Goal: Find specific page/section: Find specific page/section

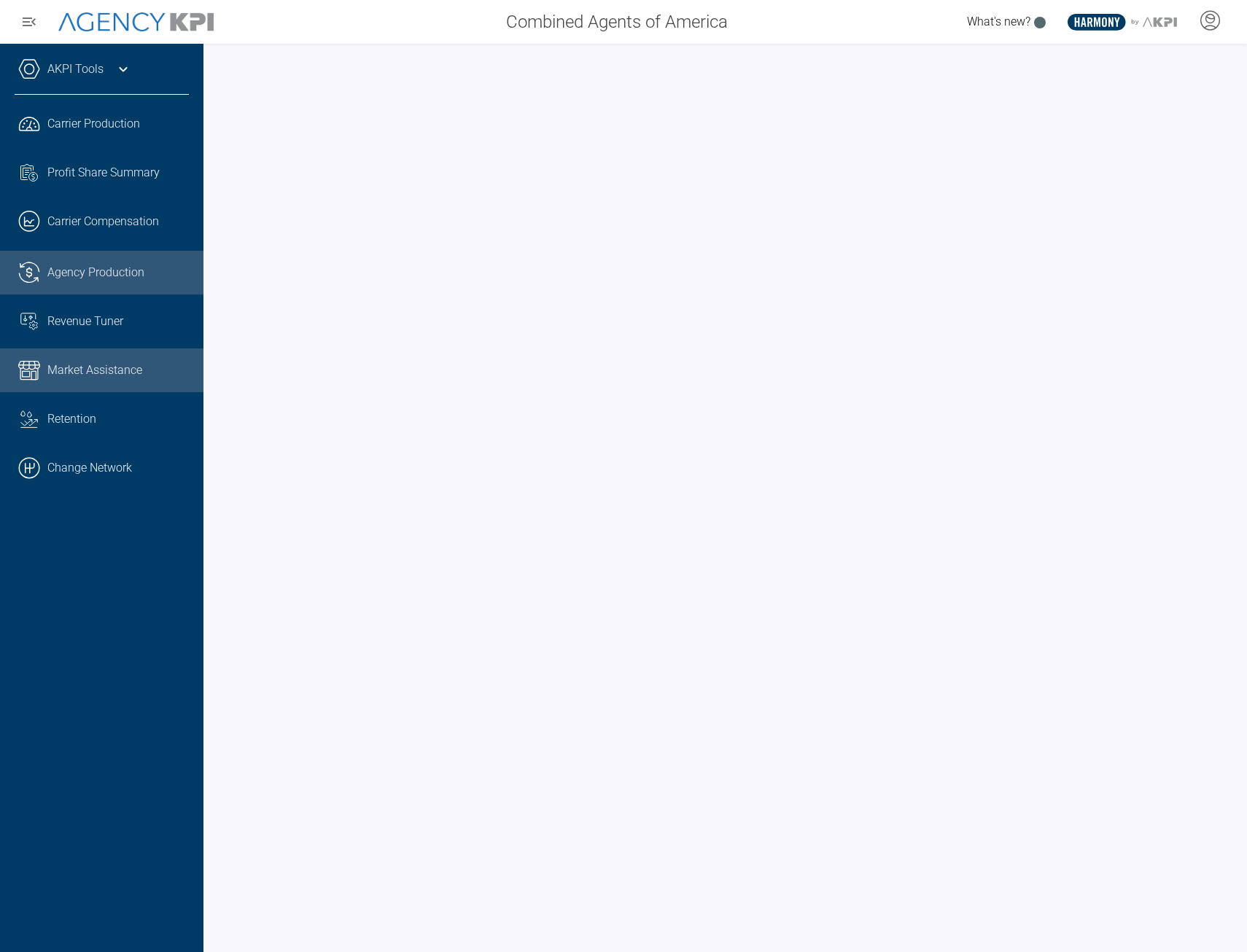
click at [106, 366] on span "Market Assistance" at bounding box center [95, 370] width 95 height 18
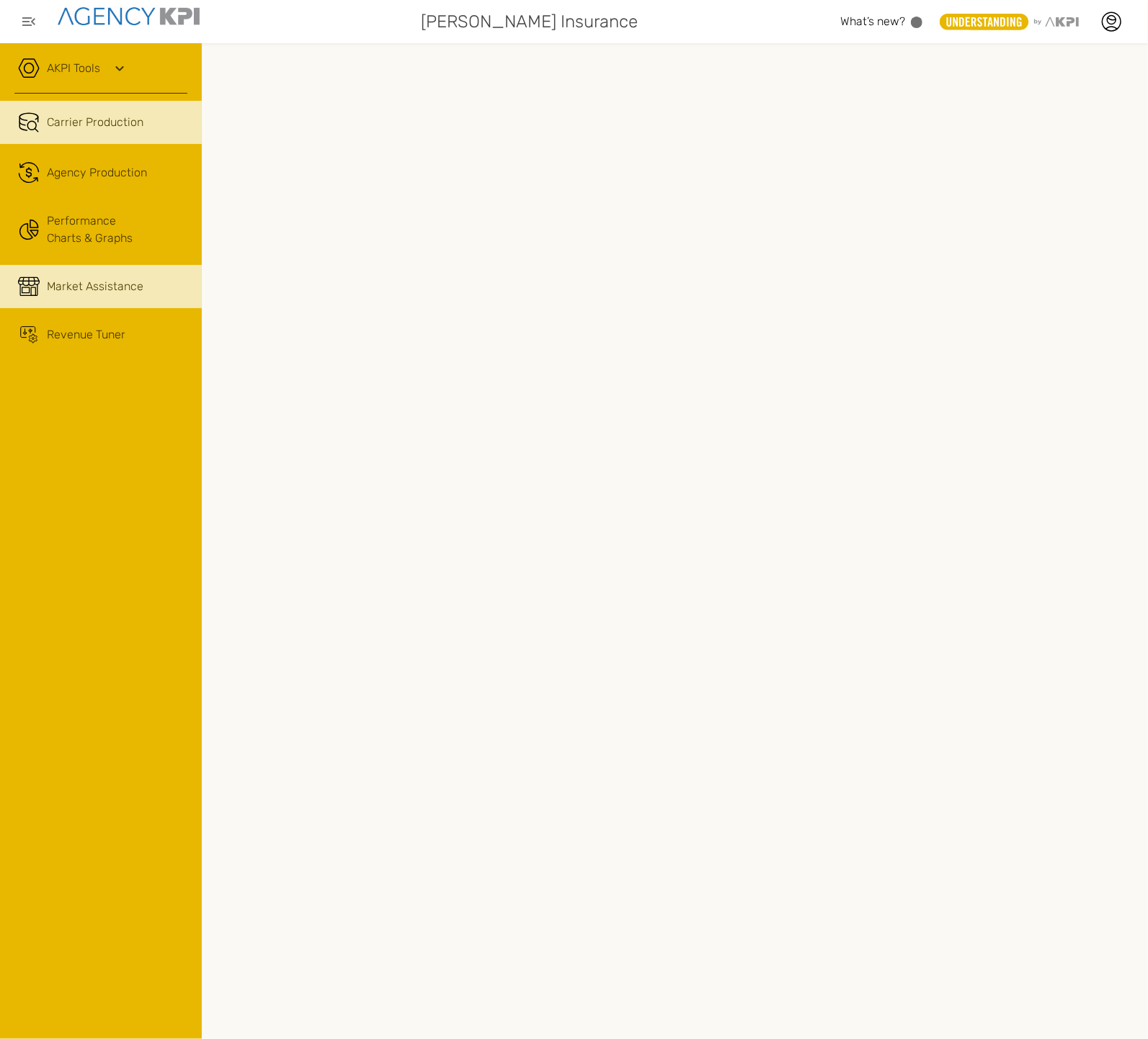
click at [77, 281] on span "Market Assistance" at bounding box center [95, 287] width 96 height 17
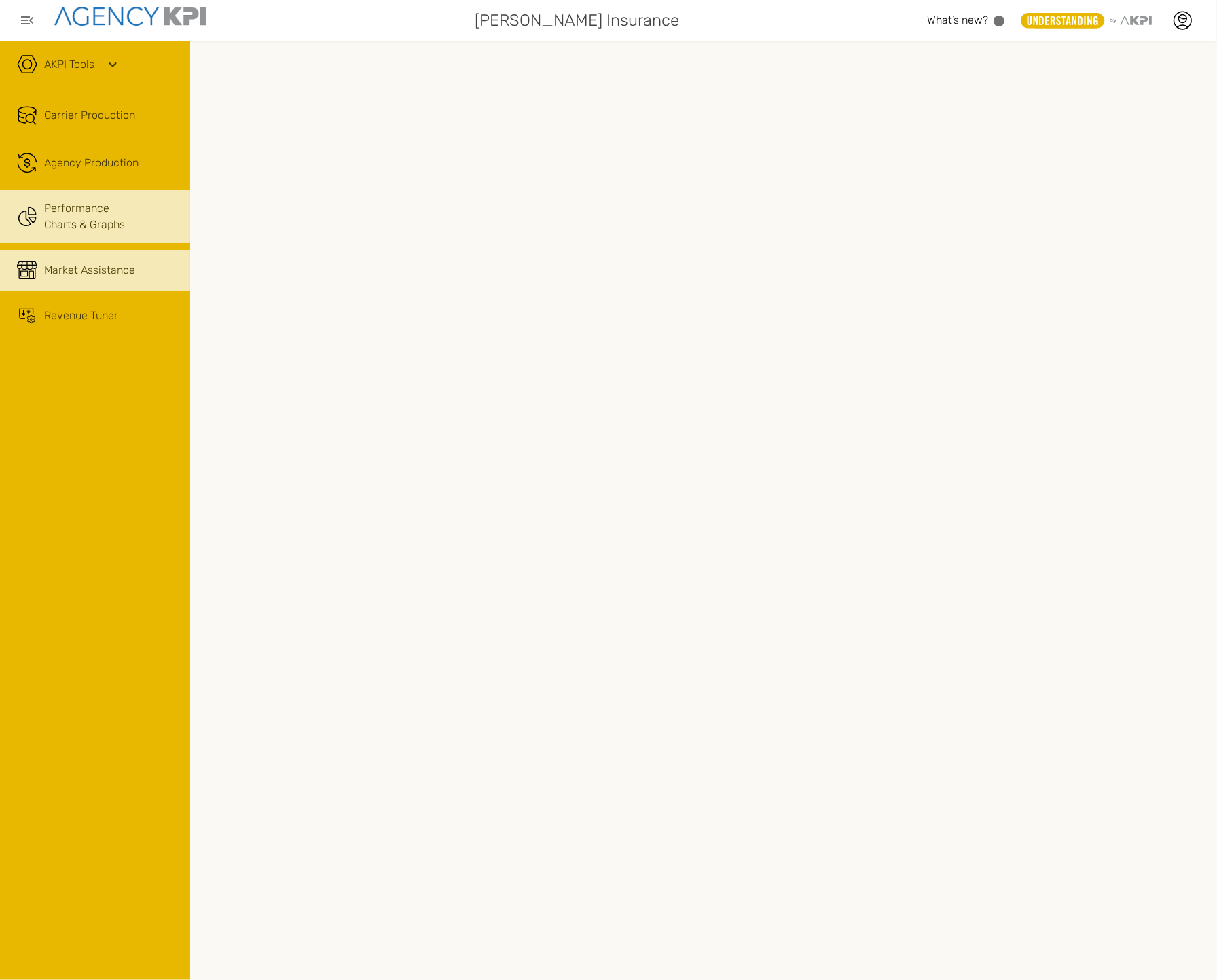
click at [92, 219] on link "Performance Charts & Graphs" at bounding box center [95, 217] width 190 height 53
click at [92, 274] on span "Market Assistance" at bounding box center [89, 270] width 91 height 17
click at [89, 73] on div "AKPI Tools" at bounding box center [95, 71] width 163 height 34
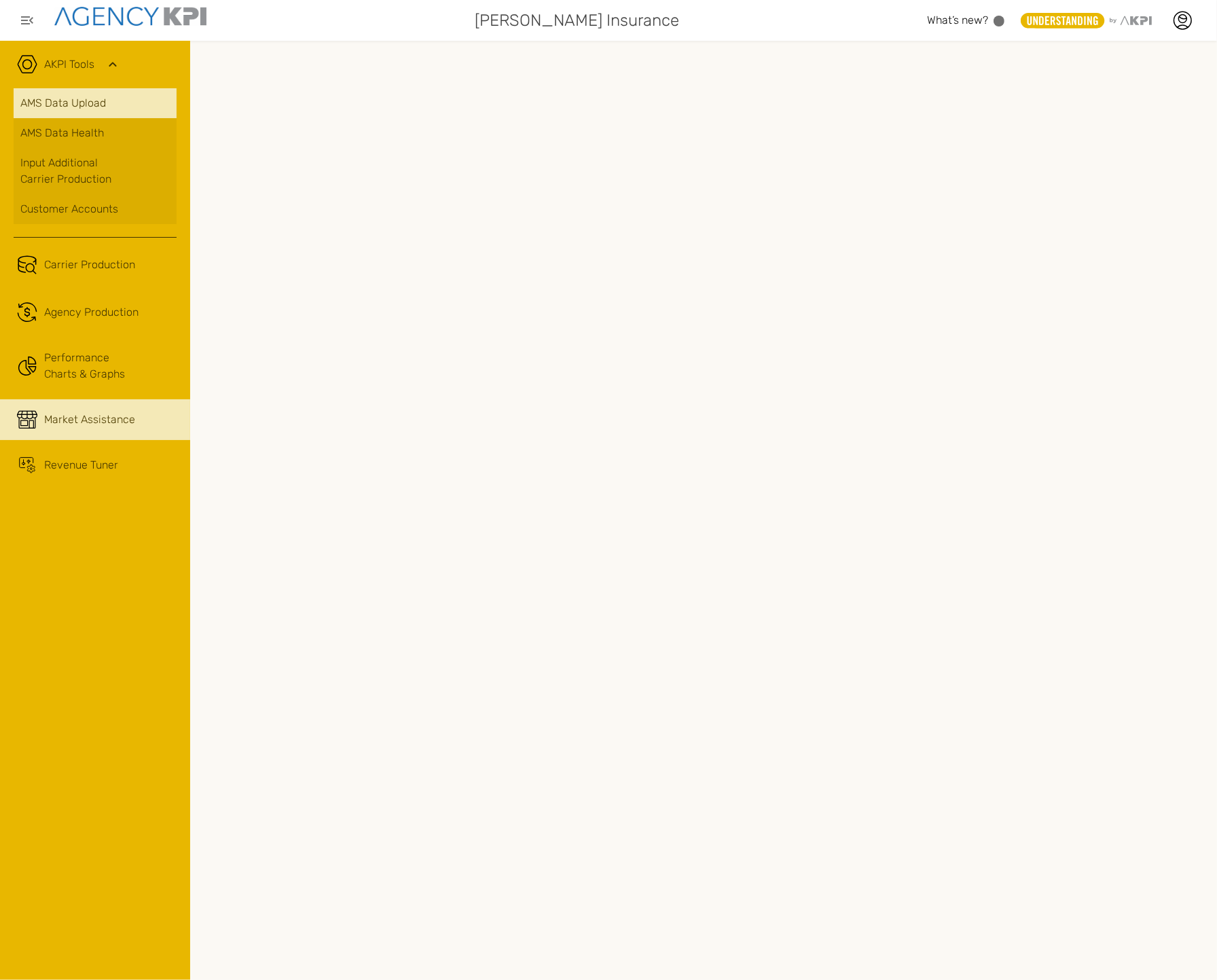
click at [127, 116] on link "AMS Data Upload" at bounding box center [95, 102] width 163 height 30
